Goal: Communication & Community: Answer question/provide support

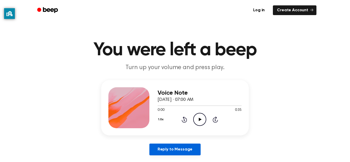
click at [188, 149] on link "Reply to Message" at bounding box center [174, 150] width 51 height 12
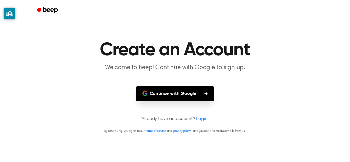
click at [153, 121] on p "Already have an account? Login" at bounding box center [174, 119] width 337 height 7
click at [150, 109] on main "Create an Account Welcome to Beep! Continue with Google to sign up. Continue wi…" at bounding box center [175, 81] width 350 height 162
click at [151, 100] on button "Continue with Google" at bounding box center [175, 93] width 78 height 15
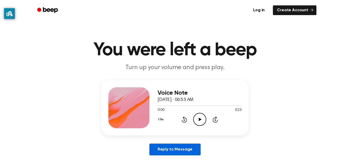
click at [183, 144] on link "Reply to Message" at bounding box center [174, 150] width 51 height 12
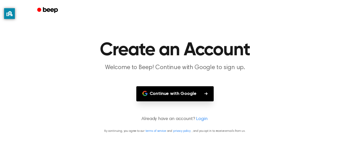
click at [200, 117] on link "Login" at bounding box center [201, 119] width 11 height 7
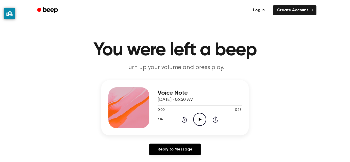
click at [204, 117] on icon "Play Audio" at bounding box center [199, 119] width 13 height 13
click at [203, 118] on icon "Pause Audio" at bounding box center [199, 119] width 13 height 13
click at [195, 120] on icon "Play Audio" at bounding box center [199, 119] width 13 height 13
click at [202, 115] on icon "Pause Audio" at bounding box center [199, 119] width 13 height 13
click at [201, 112] on div "0:03 0:28" at bounding box center [199, 110] width 84 height 5
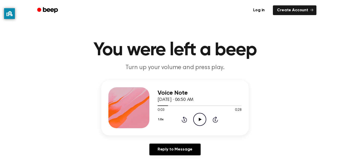
click at [202, 116] on icon "Play Audio" at bounding box center [199, 119] width 13 height 13
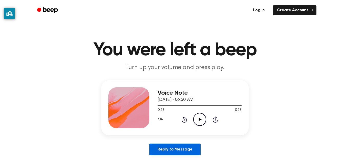
click at [186, 152] on link "Reply to Message" at bounding box center [174, 150] width 51 height 12
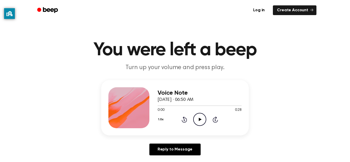
click at [200, 117] on icon "Play Audio" at bounding box center [199, 119] width 13 height 13
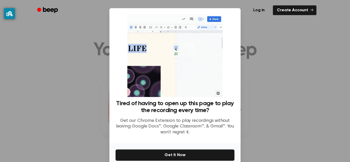
click at [269, 41] on div at bounding box center [175, 81] width 350 height 162
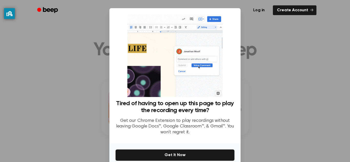
click at [292, 51] on div at bounding box center [175, 81] width 350 height 162
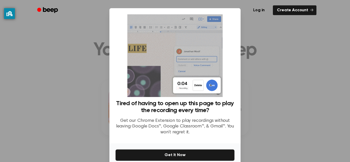
click at [296, 48] on div at bounding box center [175, 81] width 350 height 162
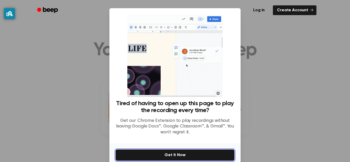
click at [221, 155] on button "Get It Now" at bounding box center [174, 155] width 119 height 11
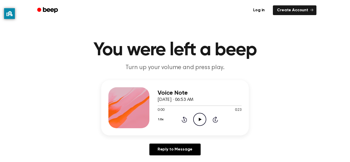
click at [200, 116] on icon "Play Audio" at bounding box center [199, 119] width 13 height 13
click at [197, 120] on icon "Play Audio" at bounding box center [199, 119] width 13 height 13
click at [201, 119] on icon "Play Audio" at bounding box center [199, 119] width 13 height 13
click at [201, 118] on icon "Pause Audio" at bounding box center [199, 119] width 13 height 13
click at [201, 118] on icon "Play Audio" at bounding box center [199, 119] width 13 height 13
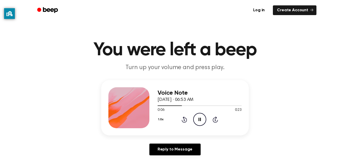
click at [200, 120] on icon "Pause Audio" at bounding box center [199, 119] width 13 height 13
click at [143, 110] on div at bounding box center [128, 107] width 41 height 41
click at [200, 121] on icon "Play Audio" at bounding box center [199, 119] width 13 height 13
click at [192, 119] on div "1.0x Rewind 5 seconds Pause Audio Skip 5 seconds" at bounding box center [199, 119] width 84 height 13
drag, startPoint x: 241, startPoint y: 105, endPoint x: 157, endPoint y: 105, distance: 83.7
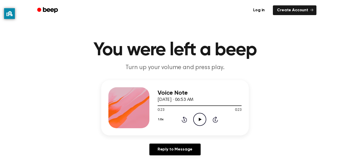
click at [157, 105] on div "Voice Note [DATE] · 06:53 AM 0:23 0:23 Your browser does not support the [objec…" at bounding box center [174, 107] width 147 height 55
click at [192, 123] on div "1.0x Rewind 5 seconds Play Audio Skip 5 seconds" at bounding box center [199, 119] width 84 height 13
